Goal: Task Accomplishment & Management: Complete application form

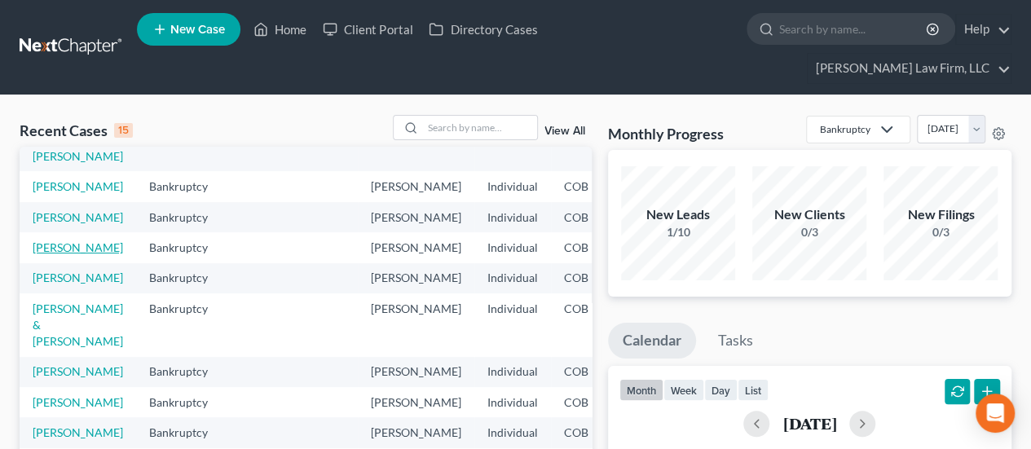
scroll to position [433, 0]
click at [75, 425] on link "[PERSON_NAME]" at bounding box center [78, 432] width 90 height 14
select select "2"
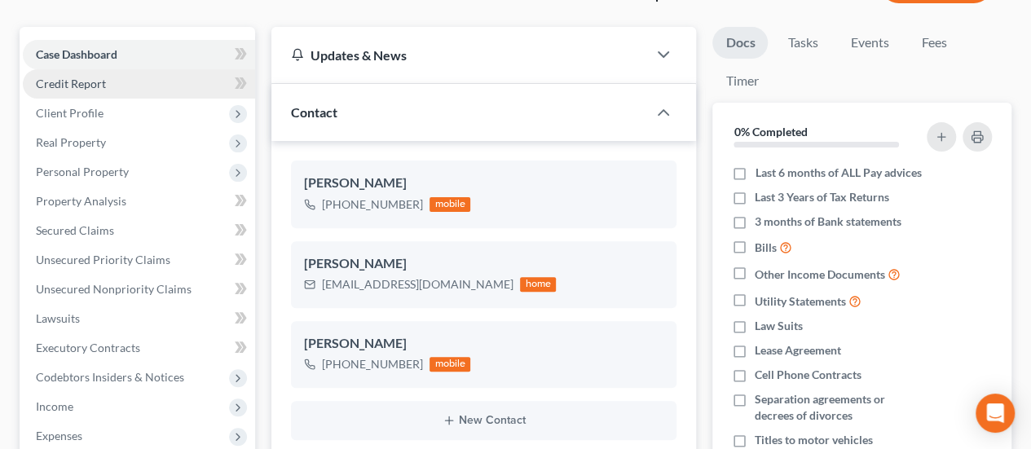
scroll to position [163, 0]
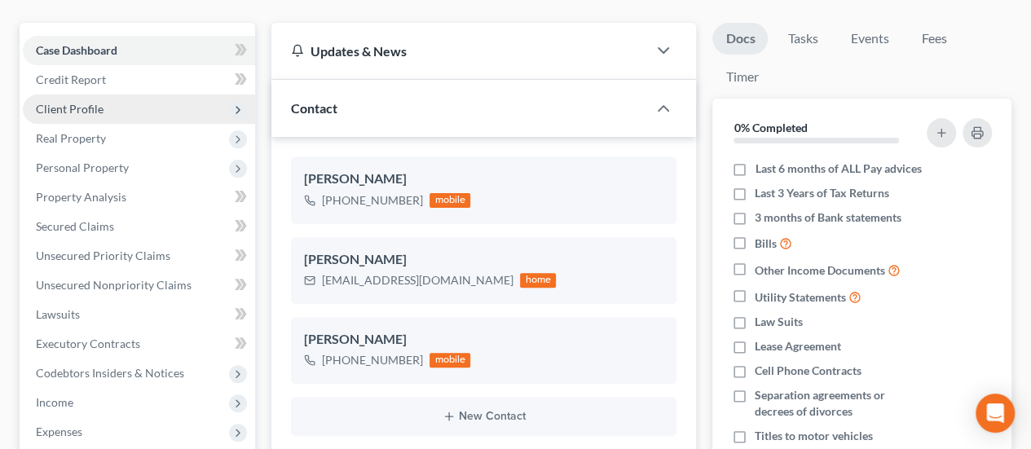
click at [157, 95] on span "Client Profile" at bounding box center [139, 109] width 232 height 29
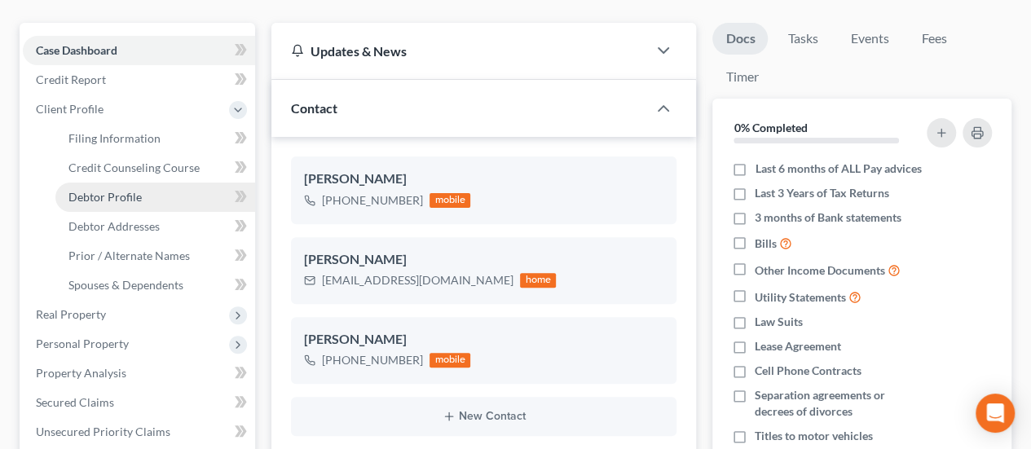
click at [153, 182] on link "Debtor Profile" at bounding box center [155, 196] width 200 height 29
select select "0"
select select "1"
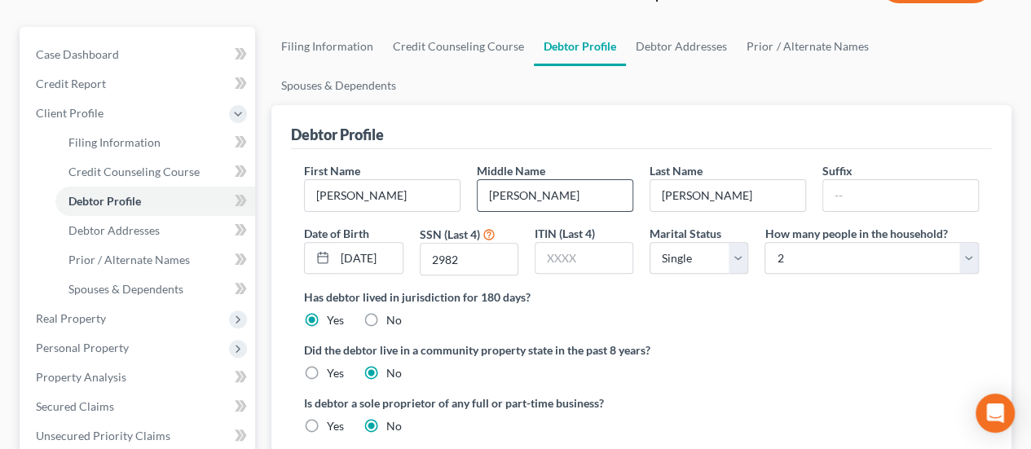
radio input "true"
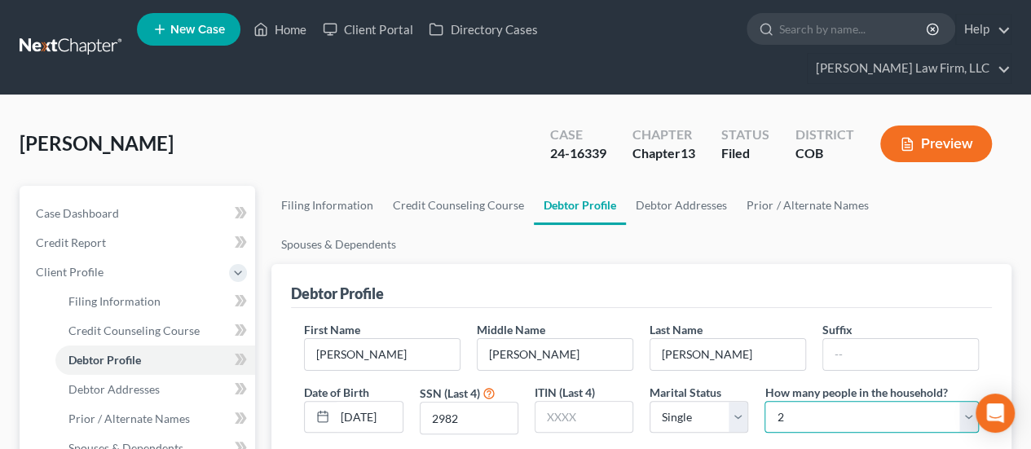
drag, startPoint x: 773, startPoint y: 346, endPoint x: 788, endPoint y: 346, distance: 14.7
click at [788, 401] on select "Select 1 2 3 4 5 6 7 8 9 10 11 12 13 14 15 16 17 18 19 20" at bounding box center [871, 417] width 214 height 33
select select "3"
click at [764, 401] on select "Select 1 2 3 4 5 6 7 8 9 10 11 12 13 14 15 16 17 18 19 20" at bounding box center [871, 417] width 214 height 33
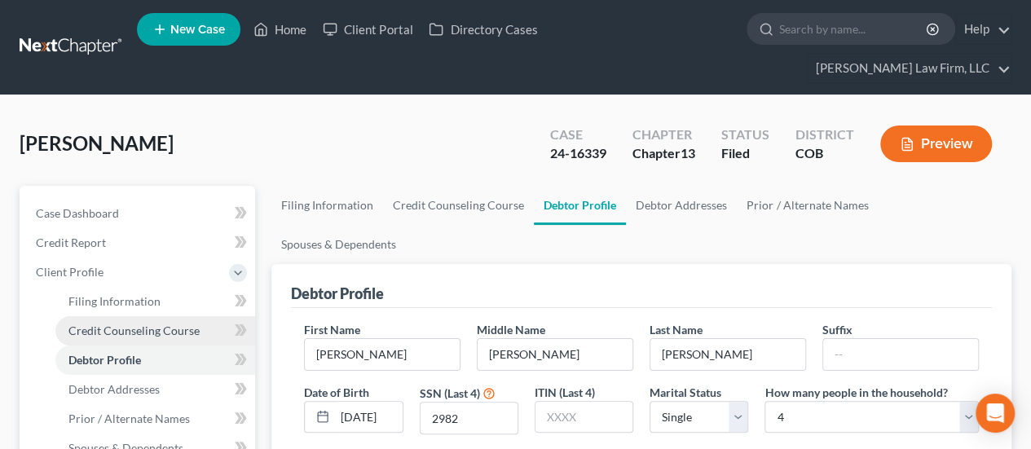
click at [189, 323] on span "Credit Counseling Course" at bounding box center [133, 330] width 131 height 14
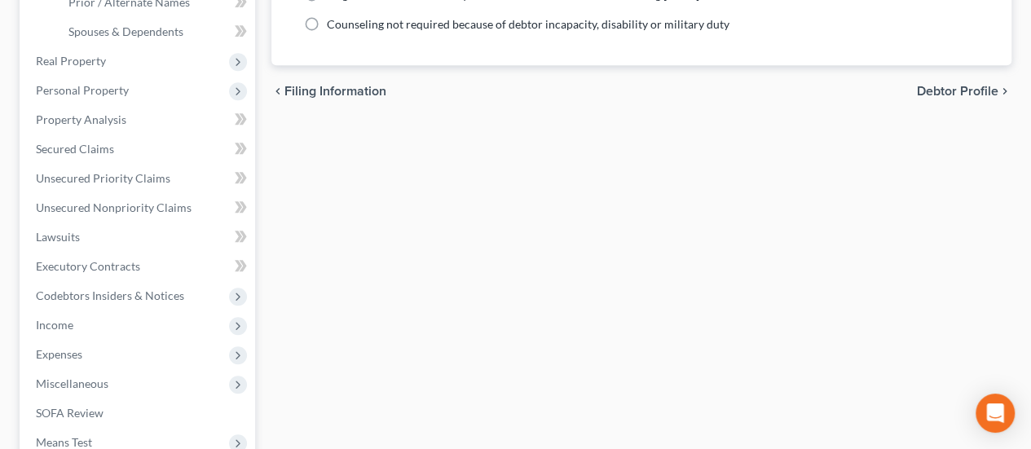
scroll to position [570, 0]
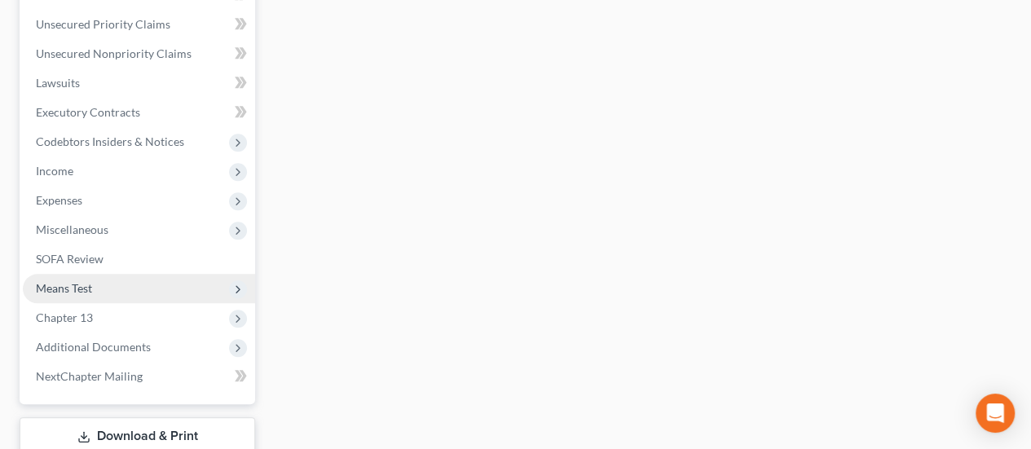
click at [122, 274] on span "Means Test" at bounding box center [139, 288] width 232 height 29
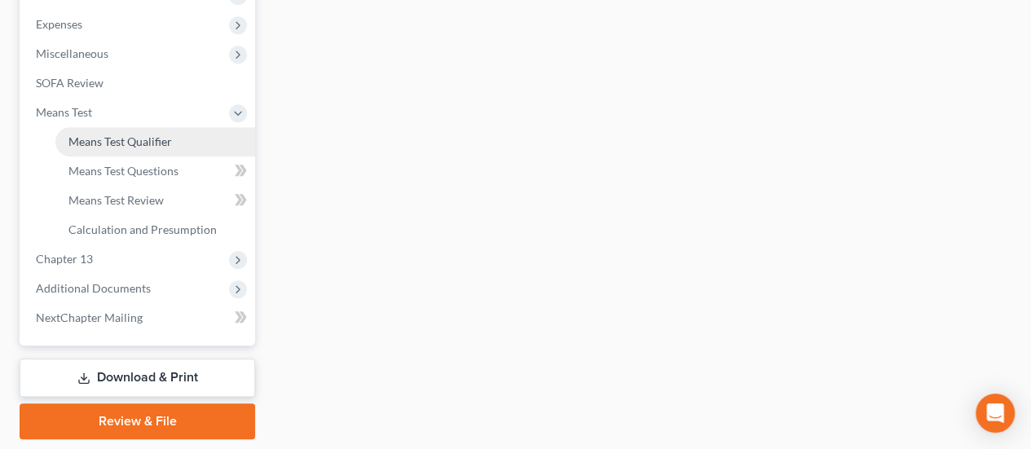
scroll to position [394, 0]
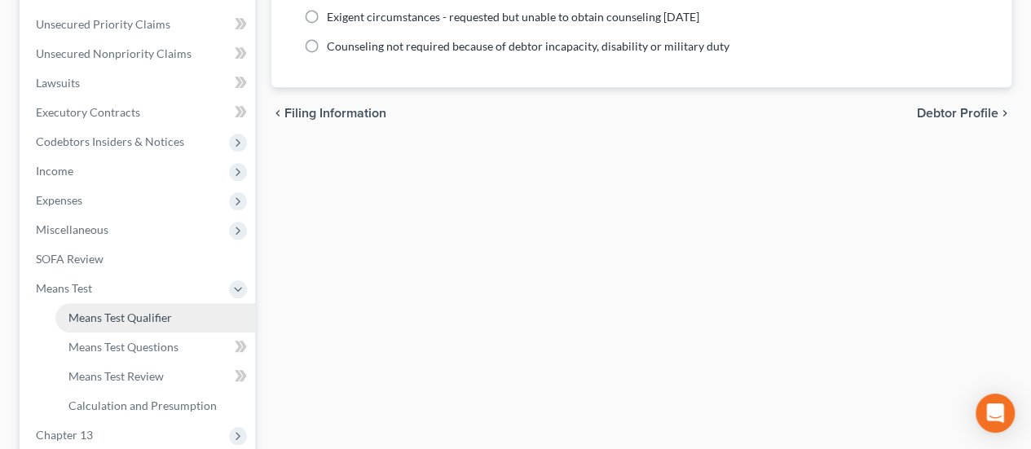
click at [126, 310] on span "Means Test Qualifier" at bounding box center [119, 317] width 103 height 14
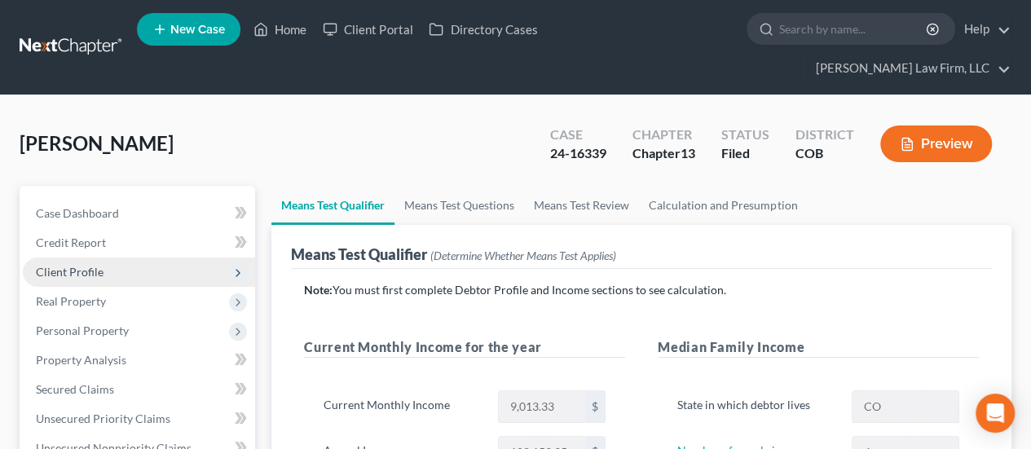
click at [126, 257] on span "Client Profile" at bounding box center [139, 271] width 232 height 29
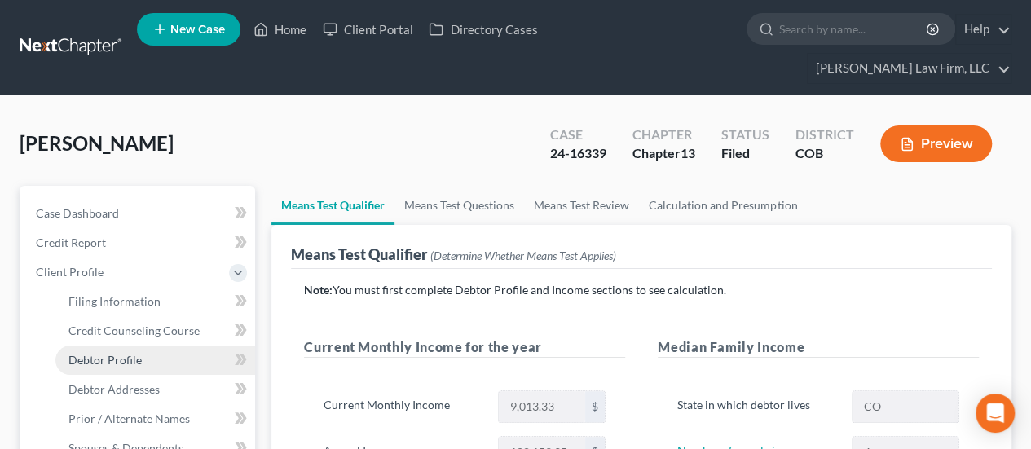
click at [195, 345] on link "Debtor Profile" at bounding box center [155, 359] width 200 height 29
select select "0"
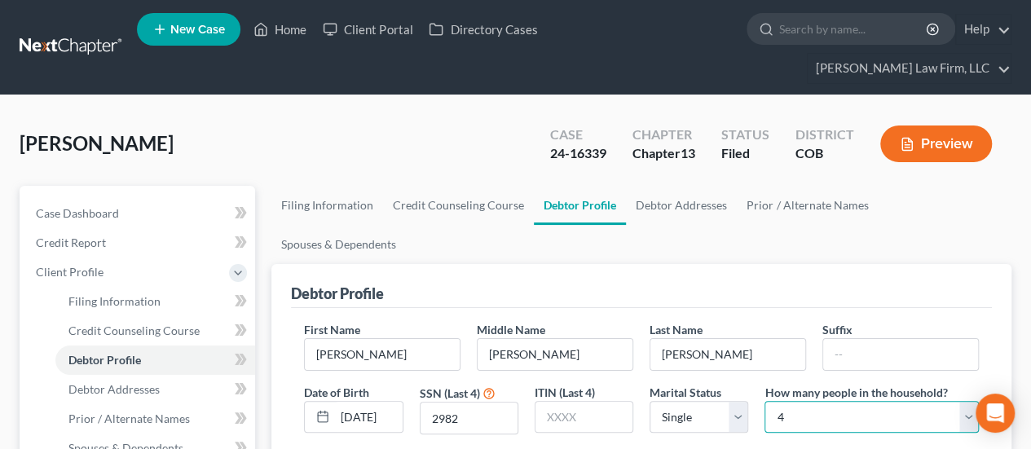
drag, startPoint x: 776, startPoint y: 350, endPoint x: 802, endPoint y: 350, distance: 26.1
click at [802, 401] on select "Select 1 2 3 4 5 6 7 8 9 10 11 12 13 14 15 16 17 18 19 20" at bounding box center [871, 417] width 214 height 33
select select "1"
click at [764, 401] on select "Select 1 2 3 4 5 6 7 8 9 10 11 12 13 14 15 16 17 18 19 20" at bounding box center [871, 417] width 214 height 33
click at [406, 115] on div "[PERSON_NAME] Upgraded Case 24-16339 Chapter Chapter 13 Status Filed District C…" at bounding box center [516, 150] width 992 height 71
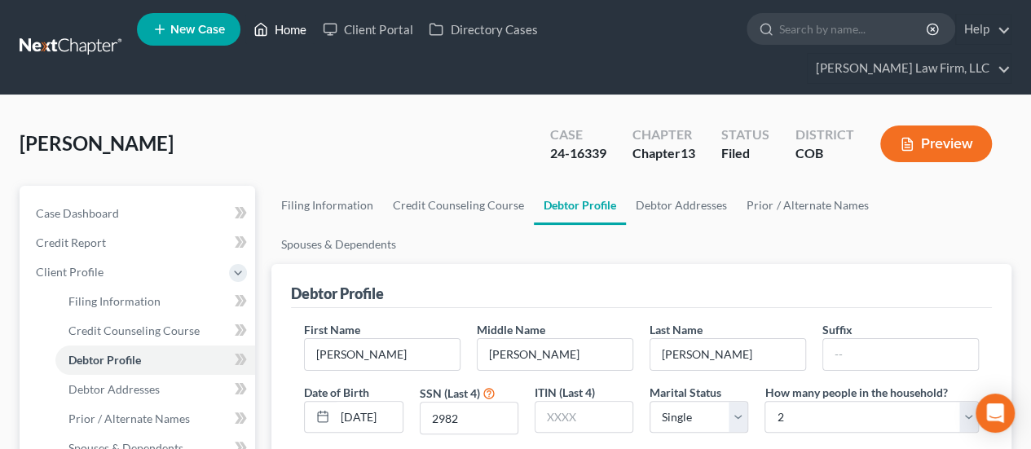
click at [286, 30] on link "Home" at bounding box center [279, 29] width 69 height 29
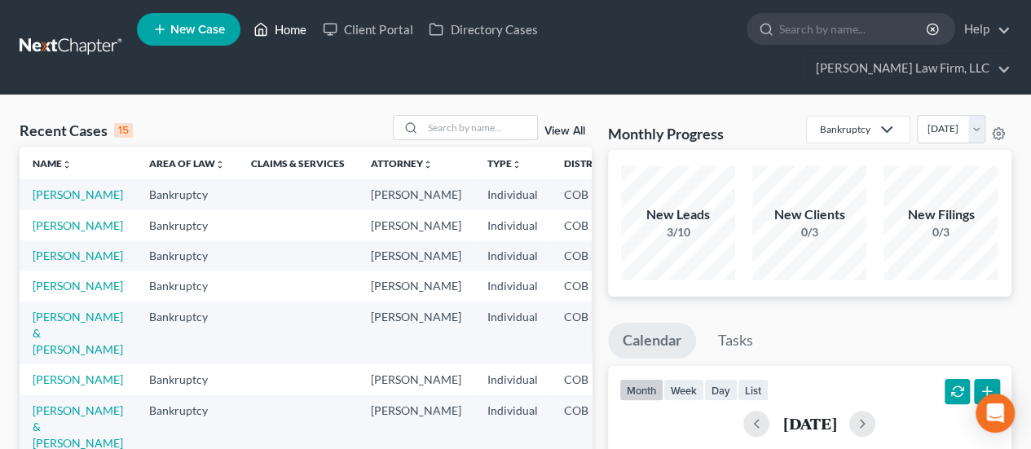
click at [281, 37] on link "Home" at bounding box center [279, 29] width 69 height 29
